Goal: Use online tool/utility

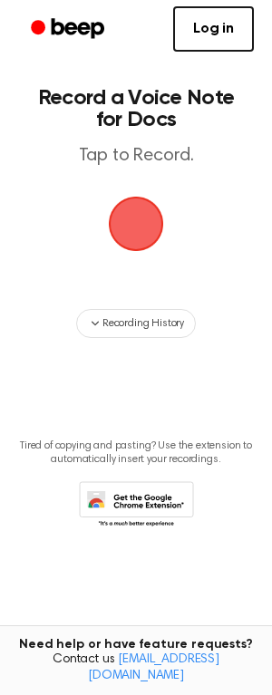
click at [122, 242] on span "button" at bounding box center [136, 224] width 59 height 59
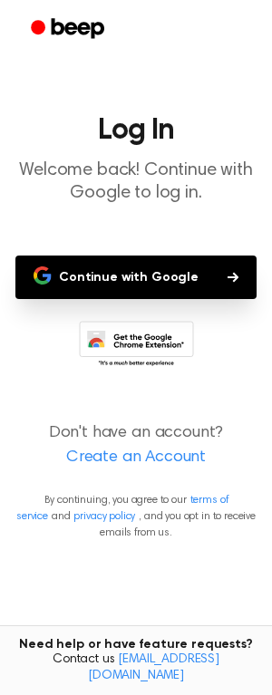
click at [166, 278] on button "Continue with Google" at bounding box center [135, 278] width 241 height 44
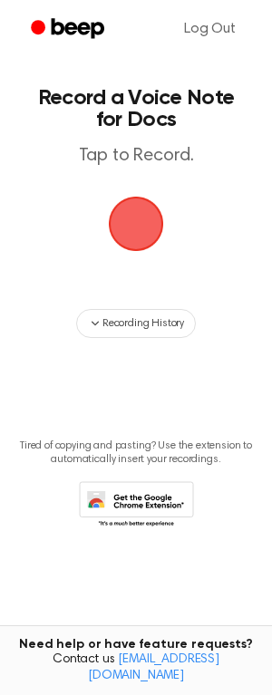
click at [135, 236] on span "button" at bounding box center [136, 224] width 55 height 55
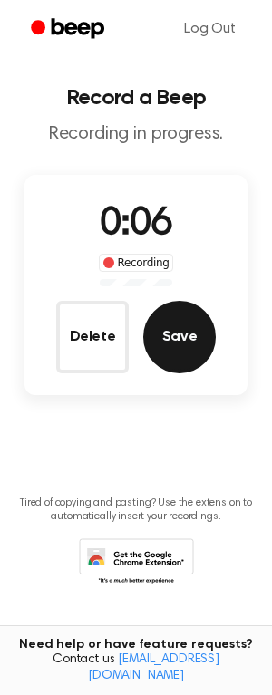
click at [172, 331] on button "Save" at bounding box center [179, 337] width 73 height 73
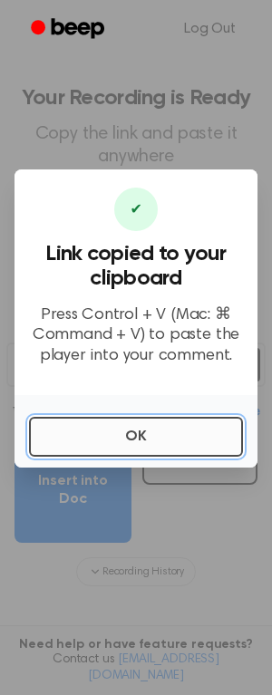
click at [178, 449] on button "OK" at bounding box center [136, 437] width 214 height 40
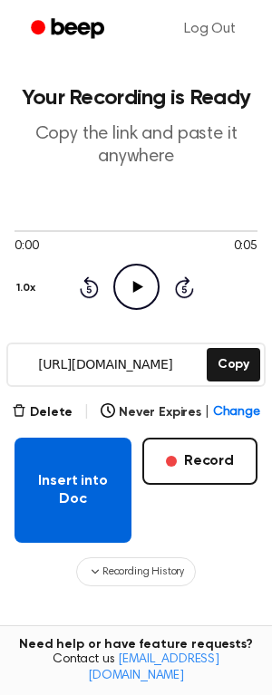
click at [81, 500] on button "Insert into Doc" at bounding box center [73, 490] width 117 height 105
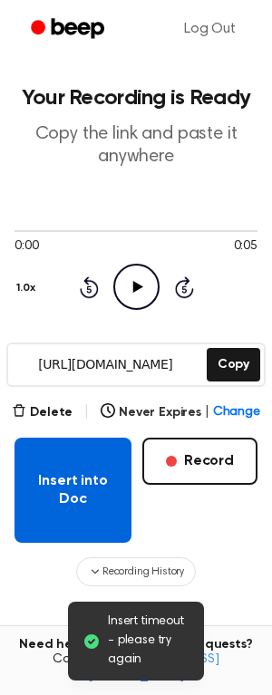
click at [81, 500] on button "Insert into Doc" at bounding box center [73, 490] width 117 height 105
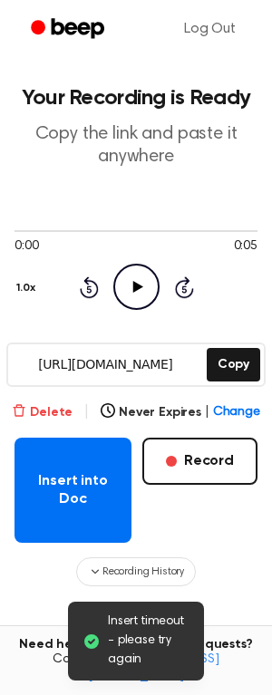
click at [47, 412] on button "Delete" at bounding box center [42, 412] width 61 height 19
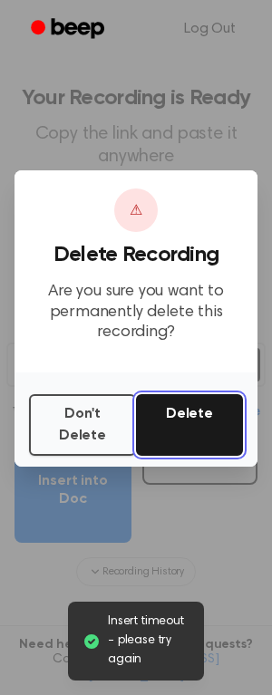
click at [197, 428] on button "Delete" at bounding box center [189, 425] width 107 height 62
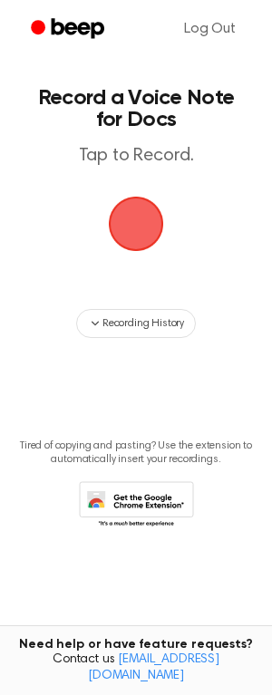
click at [142, 235] on span "button" at bounding box center [135, 223] width 85 height 85
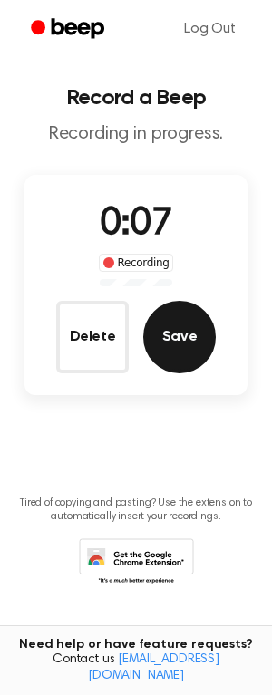
click at [179, 344] on button "Save" at bounding box center [179, 337] width 73 height 73
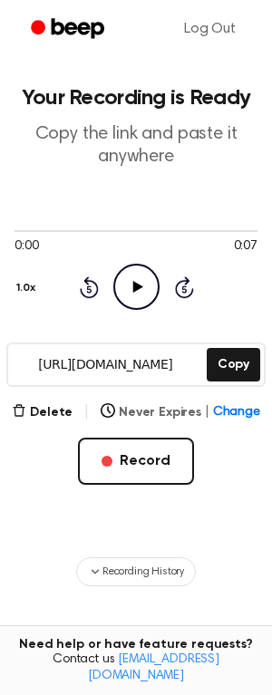
click at [228, 407] on span "Change" at bounding box center [236, 412] width 47 height 19
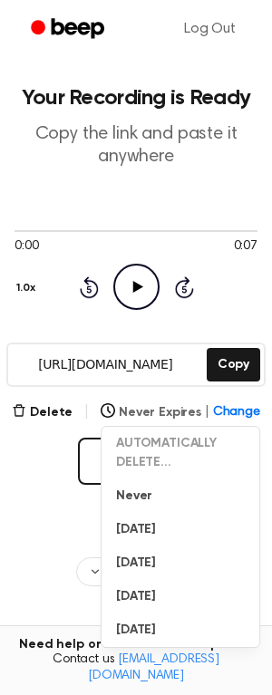
click at [228, 407] on span "Change" at bounding box center [236, 412] width 47 height 19
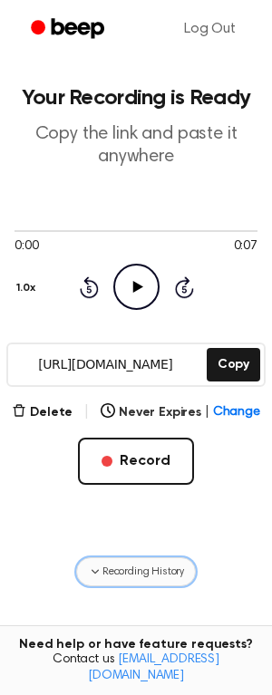
click at [110, 577] on span "Recording History" at bounding box center [143, 572] width 82 height 16
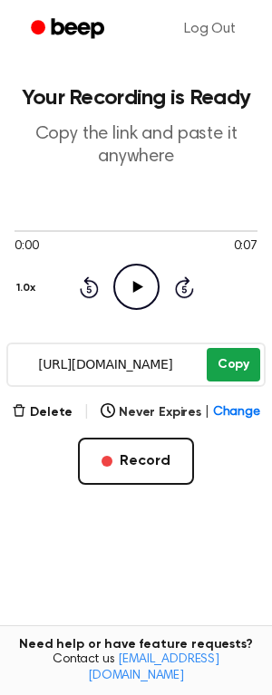
click at [240, 376] on button "Copy" at bounding box center [233, 365] width 53 height 34
